Goal: Task Accomplishment & Management: Complete application form

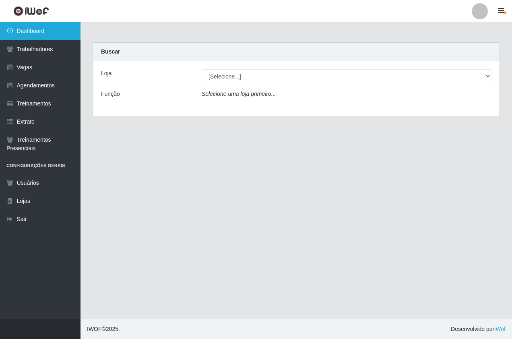
click at [50, 27] on link "Dashboard" at bounding box center [40, 31] width 81 height 18
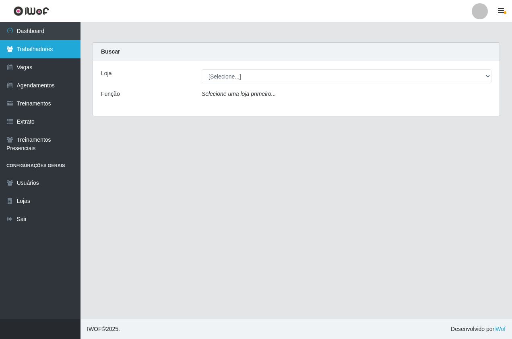
click at [55, 49] on link "Trabalhadores" at bounding box center [40, 49] width 81 height 18
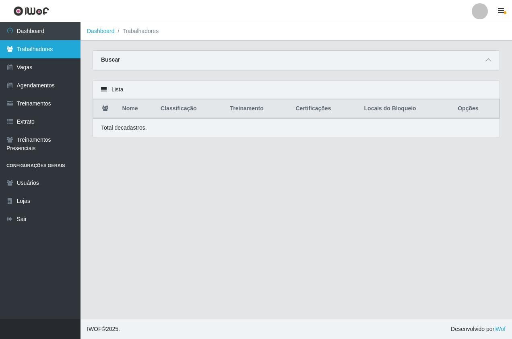
click at [50, 45] on link "Trabalhadores" at bounding box center [40, 49] width 81 height 18
click at [50, 17] on link at bounding box center [31, 11] width 62 height 22
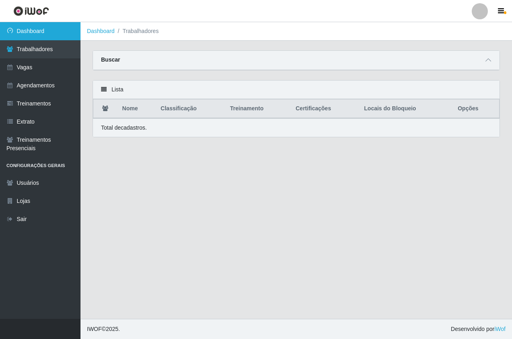
click at [60, 34] on link "Dashboard" at bounding box center [40, 31] width 81 height 18
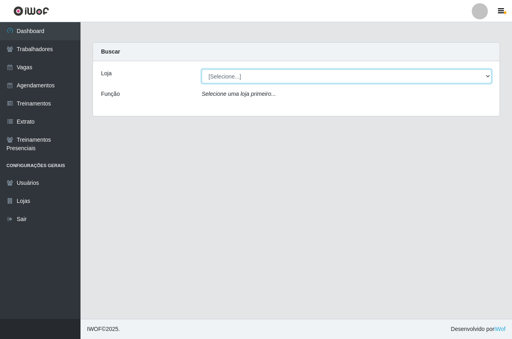
click at [241, 73] on select "[Selecione...] Pizza Nostra" at bounding box center [347, 76] width 290 height 14
select select "337"
click at [202, 69] on select "[Selecione...] Pizza Nostra" at bounding box center [347, 76] width 290 height 14
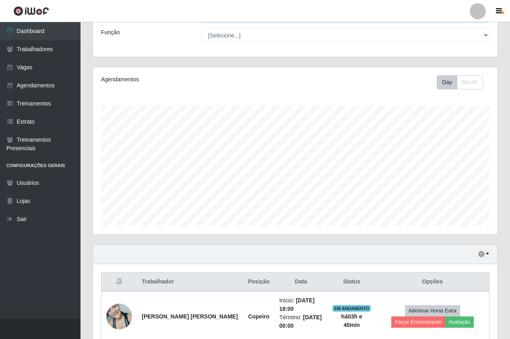
scroll to position [32, 0]
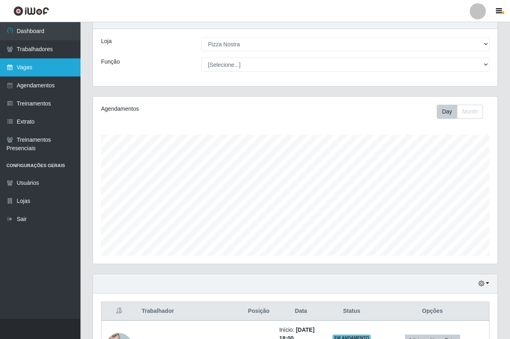
click at [35, 63] on link "Vagas" at bounding box center [40, 67] width 81 height 18
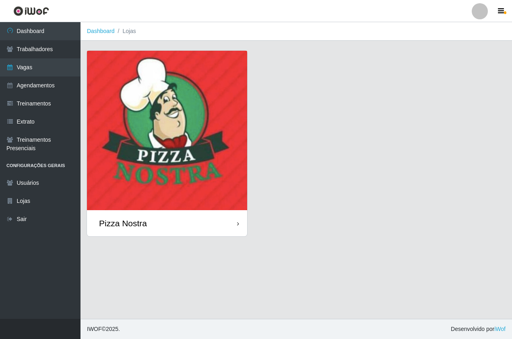
click at [184, 149] on img at bounding box center [167, 131] width 160 height 160
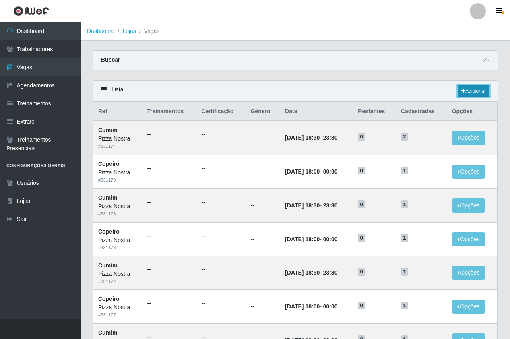
click at [474, 93] on link "Adicionar" at bounding box center [474, 90] width 32 height 11
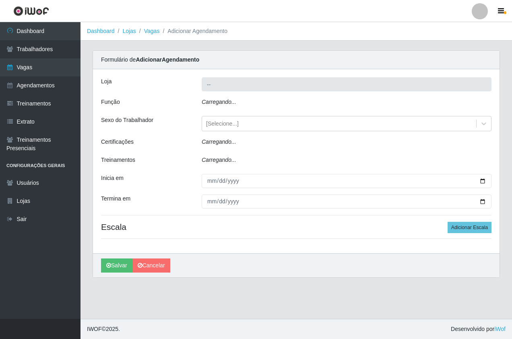
type input "Pizza Nostra"
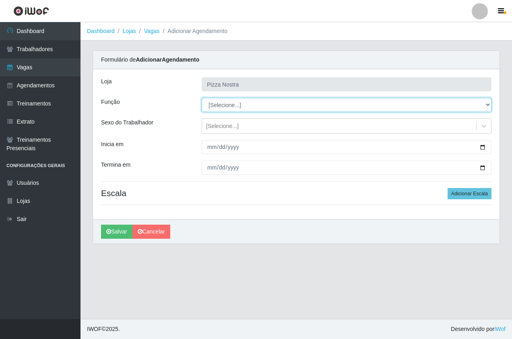
click at [489, 103] on select "[Selecione...] ASG ASG + ASG ++ Auxiliar de Cozinha Auxiliar de Cozinha + Auxil…" at bounding box center [347, 105] width 290 height 14
select select "79"
click at [202, 98] on select "[Selecione...] ASG ASG + ASG ++ Auxiliar de Cozinha Auxiliar de Cozinha + Auxil…" at bounding box center [347, 105] width 290 height 14
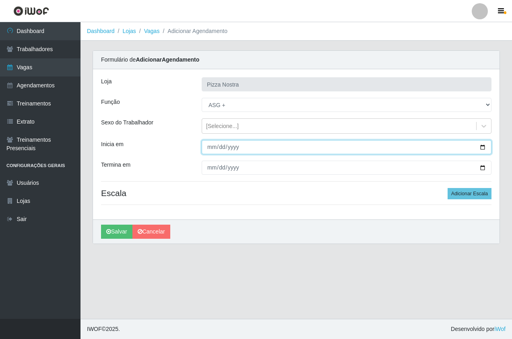
click at [206, 147] on input "Inicia em" at bounding box center [347, 147] width 290 height 14
click at [483, 149] on input "Inicia em" at bounding box center [347, 147] width 290 height 14
type input "[DATE]"
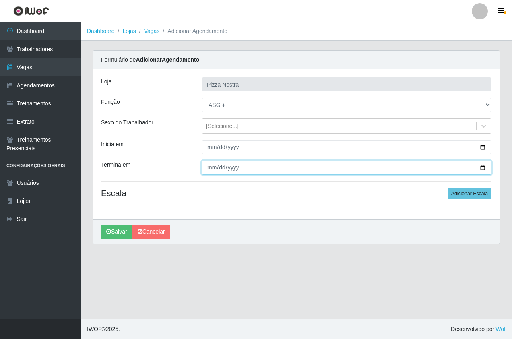
click at [208, 169] on input "Termina em" at bounding box center [347, 168] width 290 height 14
click at [485, 170] on input "Termina em" at bounding box center [347, 168] width 290 height 14
type input "[DATE]"
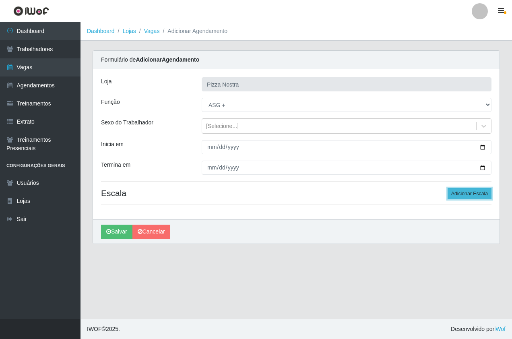
click at [460, 195] on button "Adicionar Escala" at bounding box center [470, 193] width 44 height 11
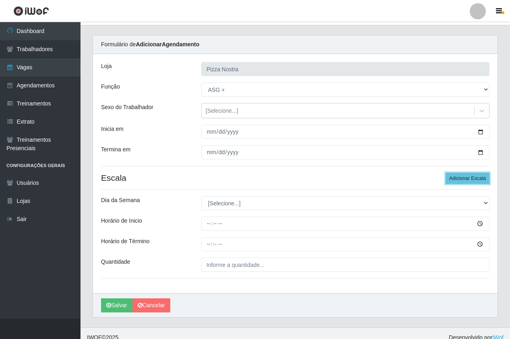
scroll to position [24, 0]
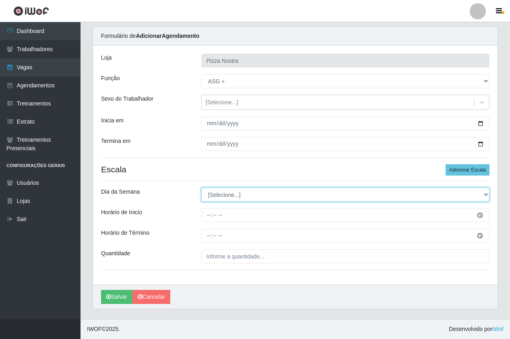
click at [226, 197] on select "[Selecione...] Segunda Terça Quarta Quinta Sexta Sábado Domingo" at bounding box center [345, 195] width 288 height 14
select select "6"
click at [201, 188] on select "[Selecione...] Segunda Terça Quarta Quinta Sexta Sábado Domingo" at bounding box center [345, 195] width 288 height 14
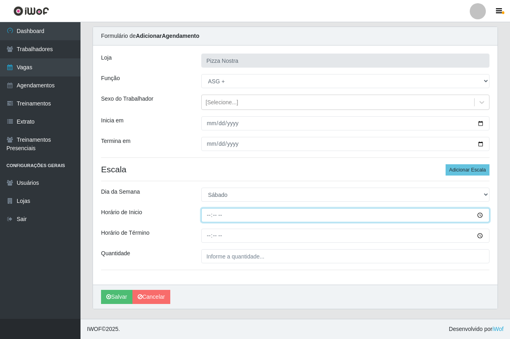
click at [209, 217] on input "Horário de Inicio" at bounding box center [345, 215] width 288 height 14
click at [478, 218] on input "Horário de Inicio" at bounding box center [345, 215] width 288 height 14
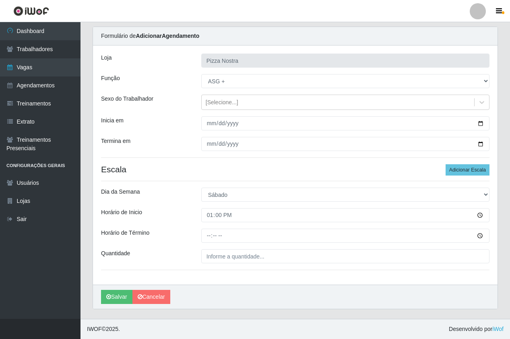
type input "13:00"
click at [271, 247] on div "Loja Pizza Nostra Função [Selecione...] ASG ASG + ASG ++ Auxiliar de Cozinha Au…" at bounding box center [295, 165] width 405 height 239
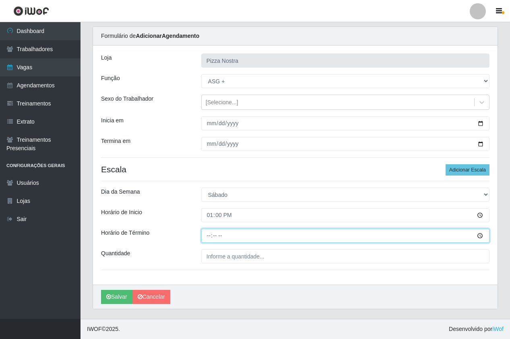
click at [209, 235] on input "Horário de Término" at bounding box center [345, 236] width 288 height 14
click at [483, 234] on input "Horário de Término" at bounding box center [345, 236] width 288 height 14
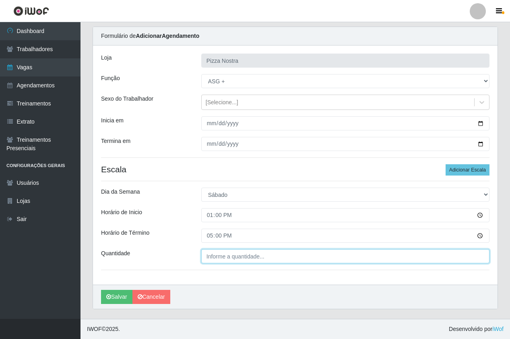
type input "17:00"
click at [241, 256] on input "___" at bounding box center [345, 256] width 288 height 14
type input "1__"
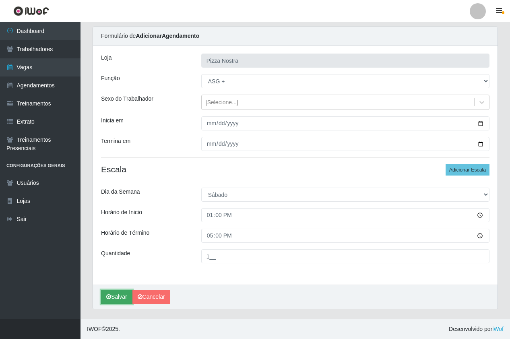
click at [118, 298] on button "Salvar" at bounding box center [116, 297] width 31 height 14
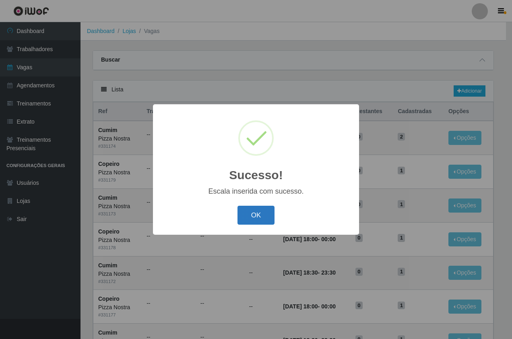
click at [264, 216] on button "OK" at bounding box center [256, 215] width 37 height 19
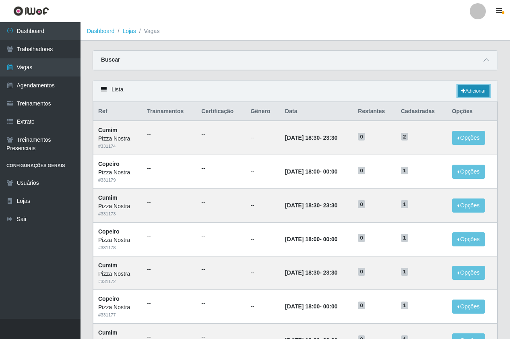
click at [475, 92] on link "Adicionar" at bounding box center [474, 90] width 32 height 11
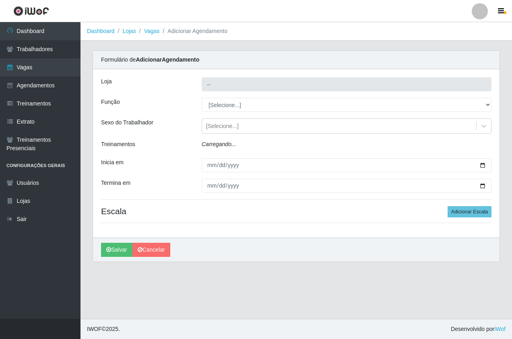
type input "Pizza Nostra"
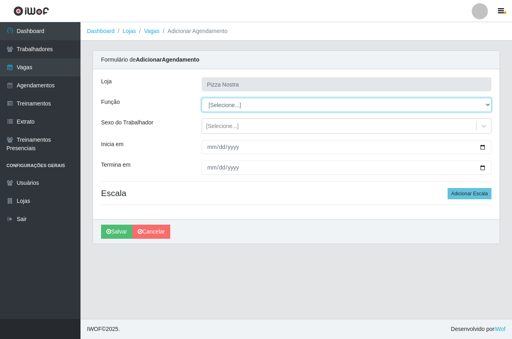
click at [227, 104] on select "[Selecione...] ASG ASG + ASG ++ Auxiliar de Cozinha Auxiliar de Cozinha + Auxil…" at bounding box center [347, 105] width 290 height 14
select select "79"
click at [202, 98] on select "[Selecione...] ASG ASG + ASG ++ Auxiliar de Cozinha Auxiliar de Cozinha + Auxil…" at bounding box center [347, 105] width 290 height 14
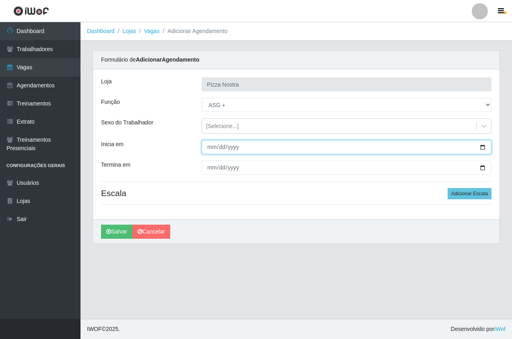
click at [482, 144] on input "Inicia em" at bounding box center [347, 147] width 290 height 14
type input "[DATE]"
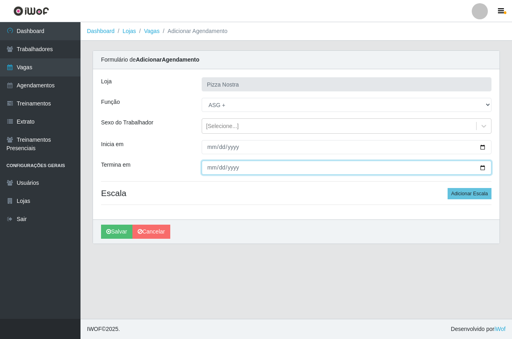
click at [227, 170] on input "Termina em" at bounding box center [347, 168] width 290 height 14
click at [481, 168] on input "Termina em" at bounding box center [347, 168] width 290 height 14
type input "[DATE]"
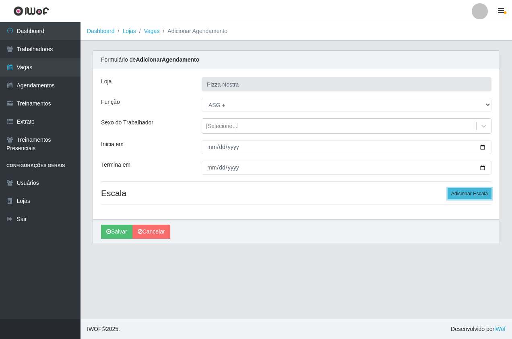
click at [479, 194] on button "Adicionar Escala" at bounding box center [470, 193] width 44 height 11
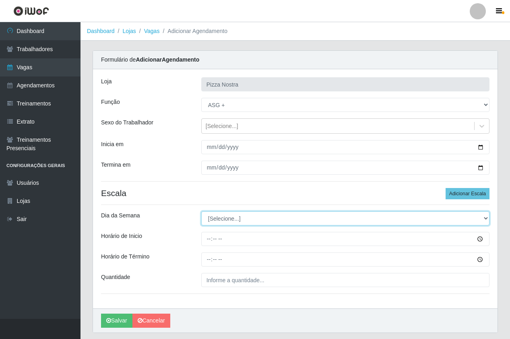
click at [211, 218] on select "[Selecione...] Segunda Terça Quarta Quinta Sexta Sábado Domingo" at bounding box center [345, 218] width 288 height 14
select select "0"
click at [201, 211] on select "[Selecione...] Segunda Terça Quarta Quinta Sexta Sábado Domingo" at bounding box center [345, 218] width 288 height 14
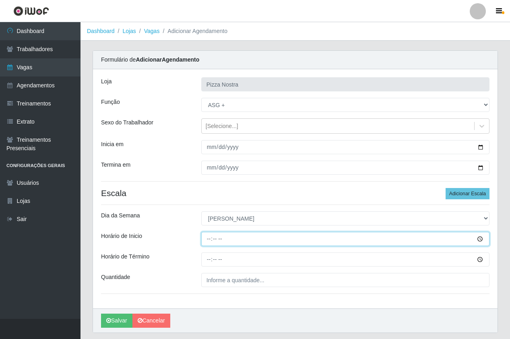
click at [207, 237] on input "Horário de Inicio" at bounding box center [345, 239] width 288 height 14
click at [479, 237] on input "Horário de Inicio" at bounding box center [345, 239] width 288 height 14
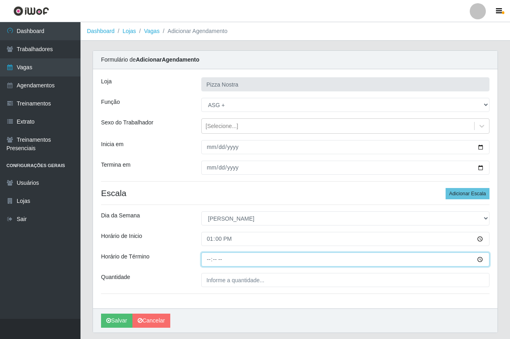
type input "13:00"
click at [209, 262] on input "Horário de Término" at bounding box center [345, 260] width 288 height 14
click at [484, 258] on input "Horário de Término" at bounding box center [345, 260] width 288 height 14
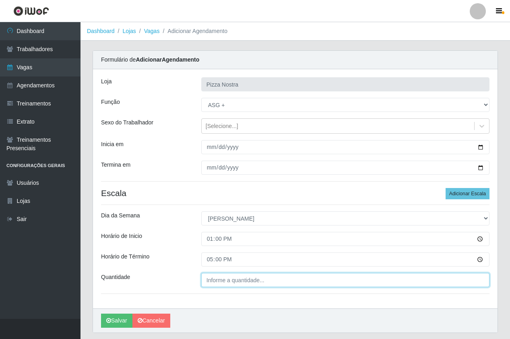
type input "17:00"
click at [280, 274] on input "___" at bounding box center [345, 280] width 288 height 14
type input "1__"
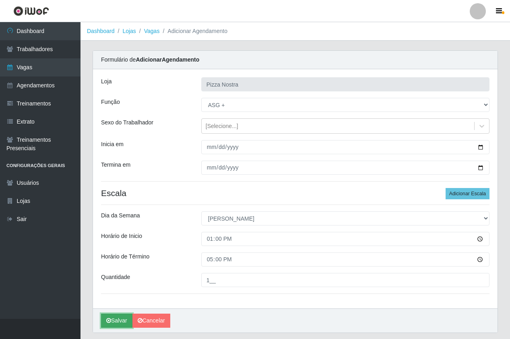
click at [118, 325] on button "Salvar" at bounding box center [116, 321] width 31 height 14
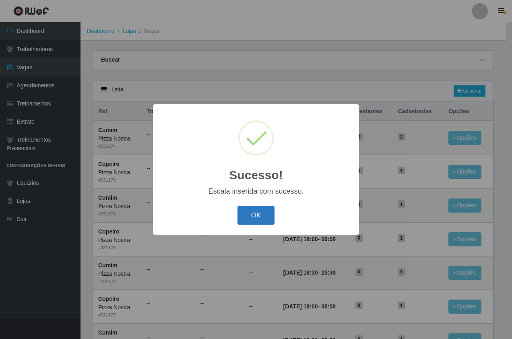
click at [263, 217] on button "OK" at bounding box center [256, 215] width 37 height 19
